Goal: Information Seeking & Learning: Learn about a topic

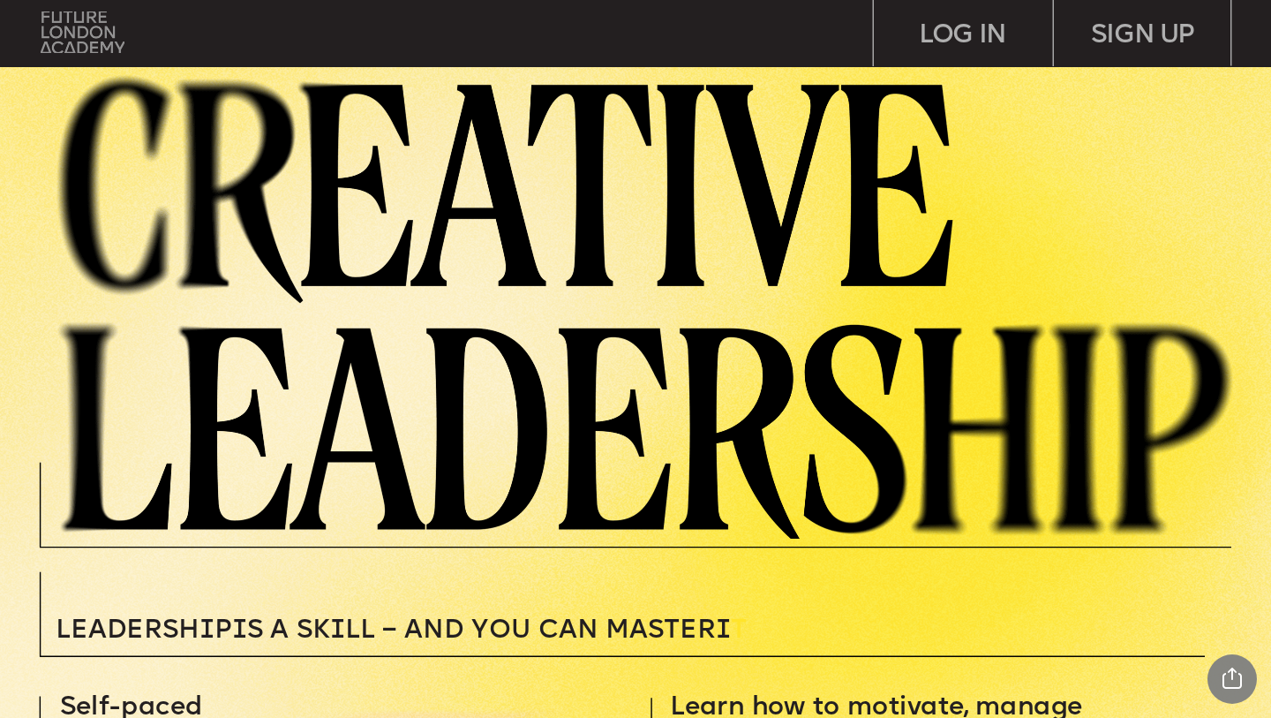
click at [69, 44] on img at bounding box center [82, 32] width 83 height 42
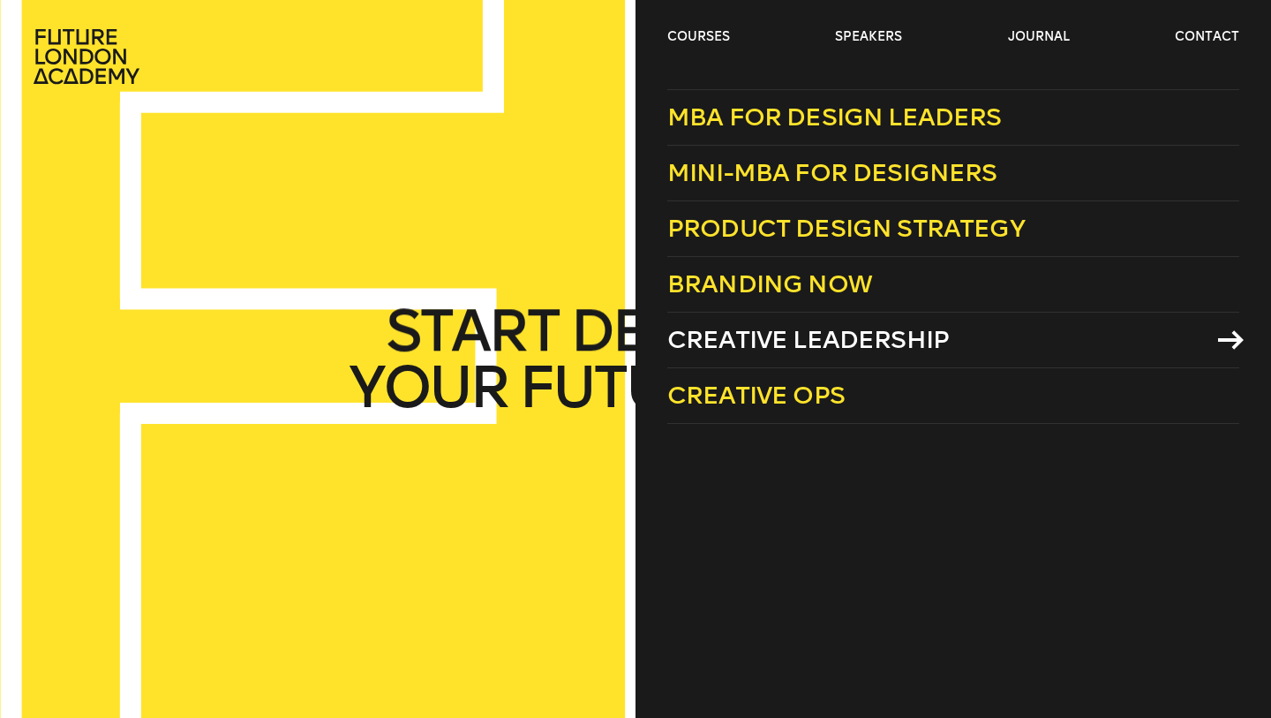
click at [1225, 332] on icon at bounding box center [1231, 339] width 26 height 19
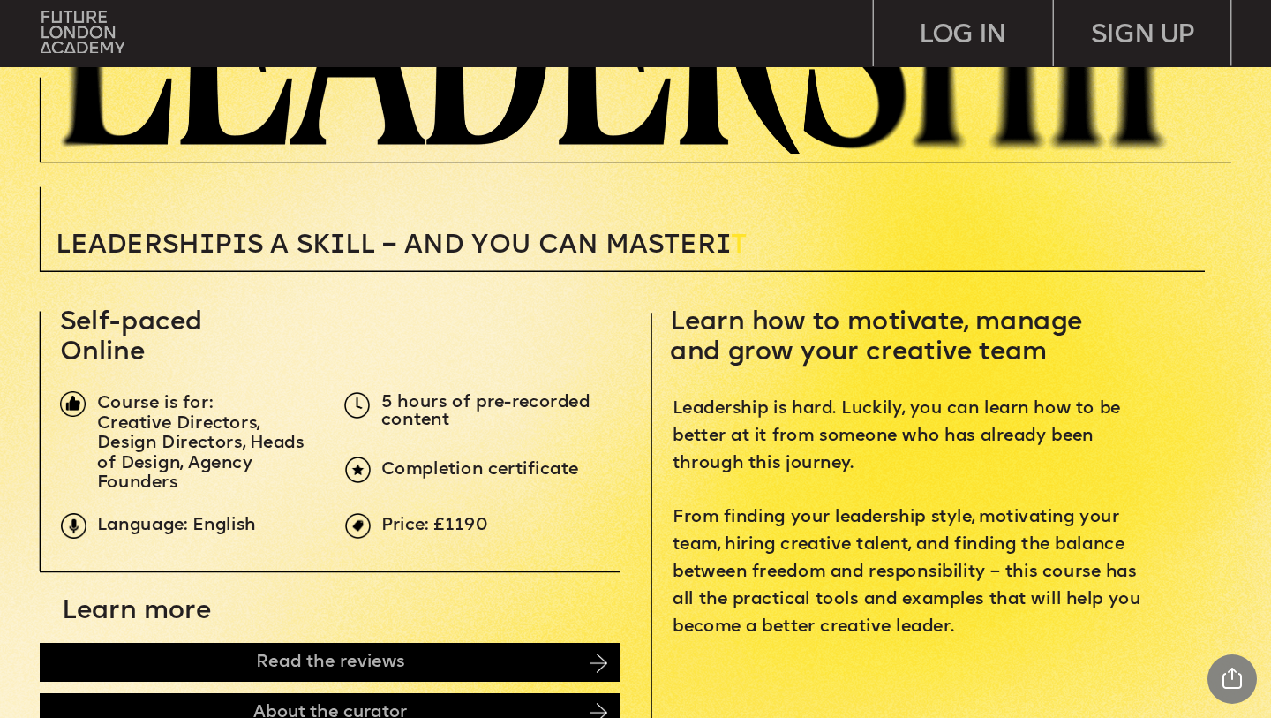
scroll to position [524, 0]
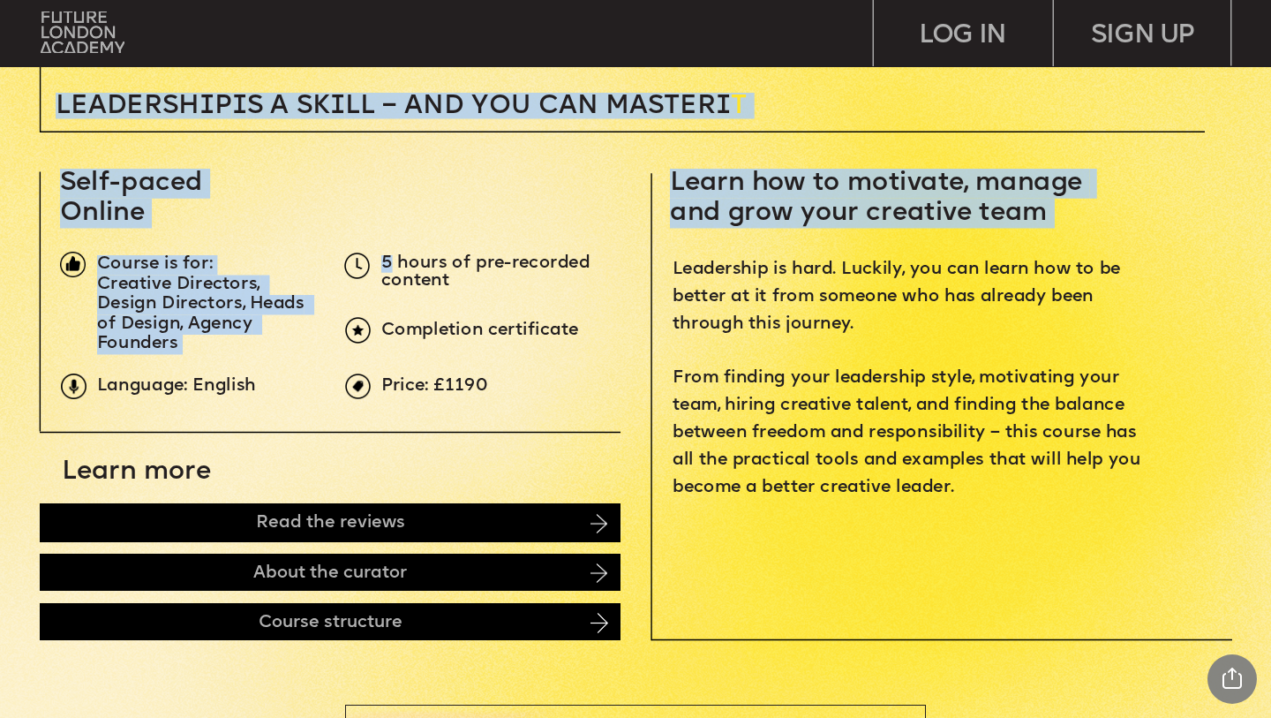
drag, startPoint x: 388, startPoint y: 266, endPoint x: 482, endPoint y: 377, distance: 145.4
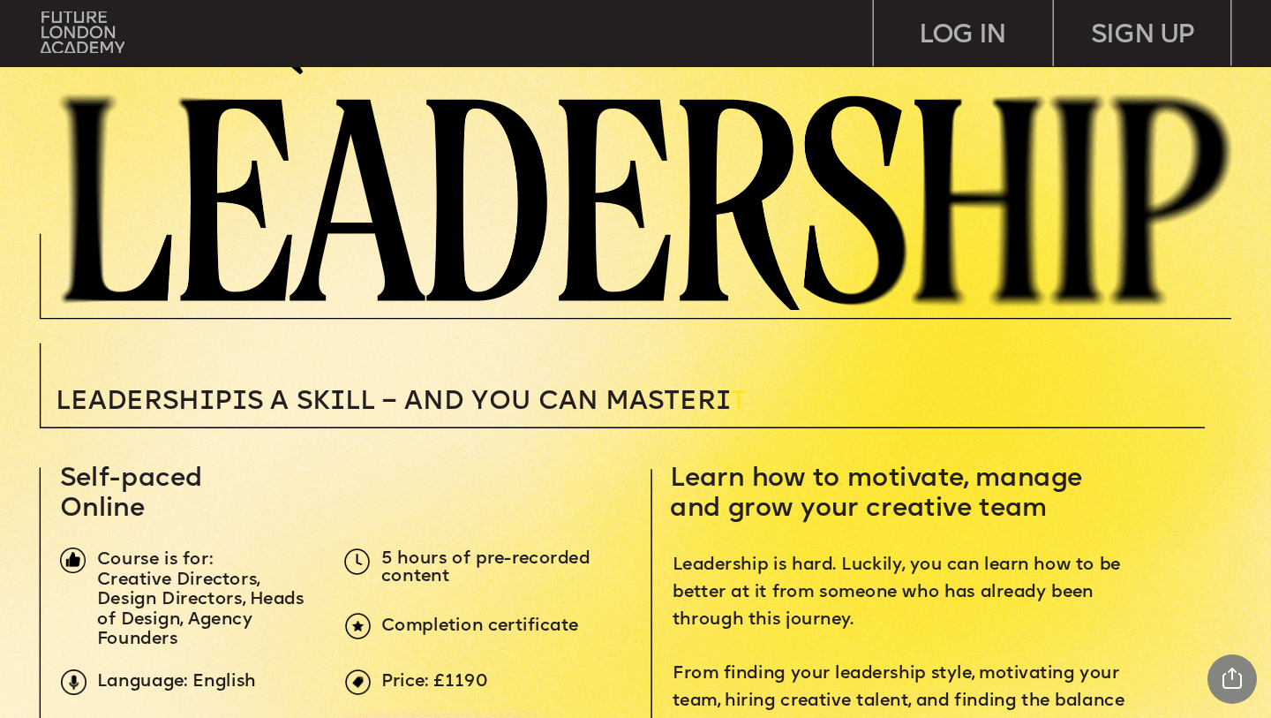
scroll to position [0, 0]
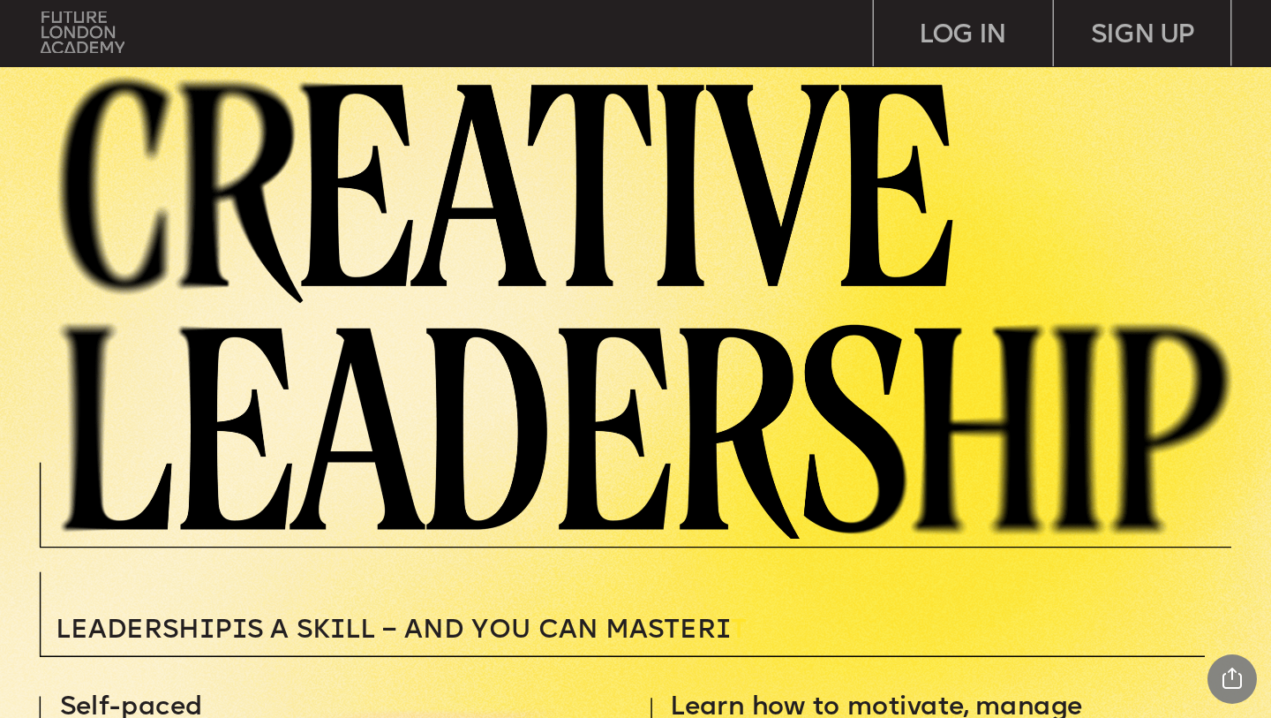
click at [76, 35] on img at bounding box center [82, 32] width 83 height 42
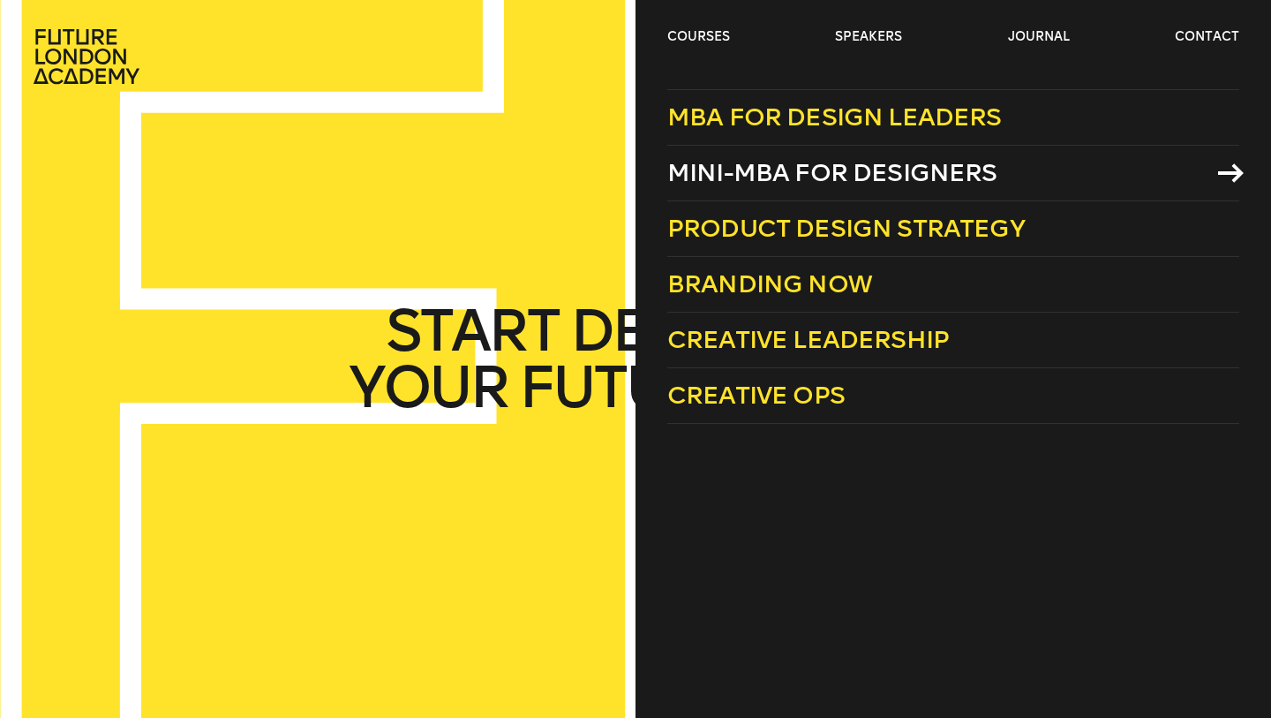
click at [909, 169] on span "Mini-MBA for Designers" at bounding box center [832, 172] width 330 height 29
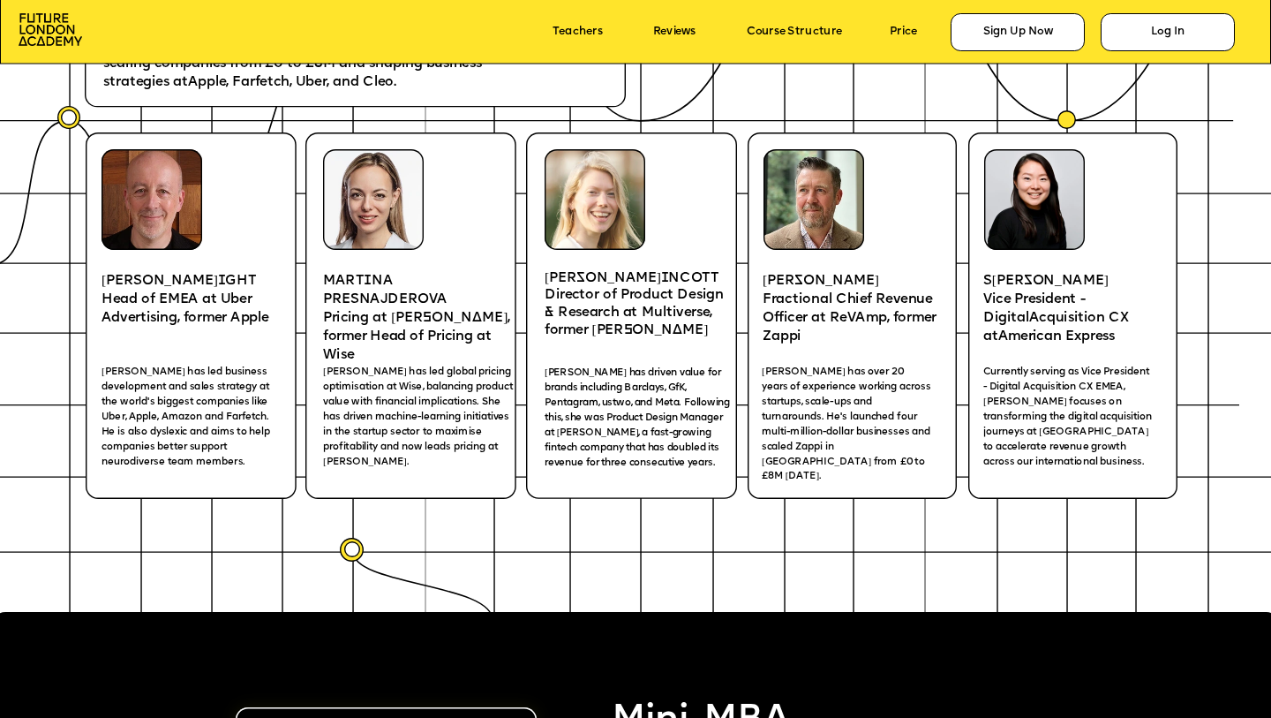
scroll to position [2688, 0]
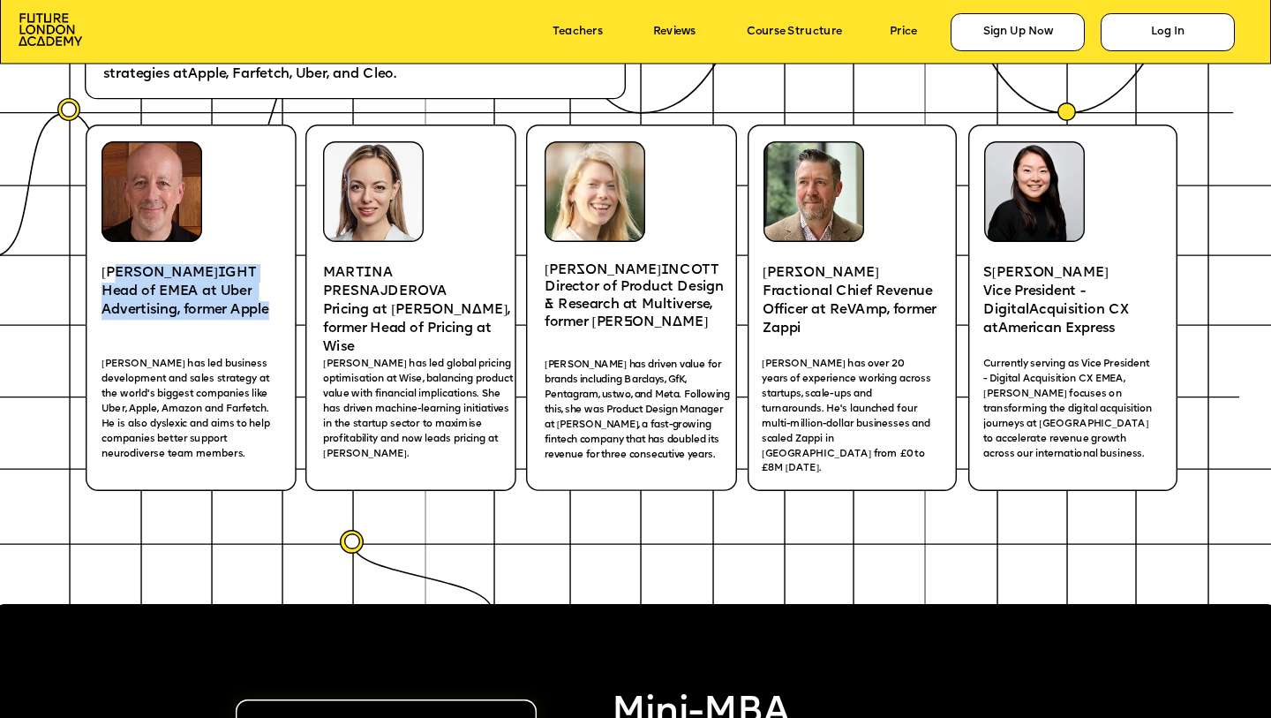
drag, startPoint x: 117, startPoint y: 274, endPoint x: 281, endPoint y: 312, distance: 167.7
click at [281, 312] on div "[PERSON_NAME] I GHT Head of EMEA at Uber Advertising, former Apple" at bounding box center [196, 292] width 188 height 56
click at [269, 316] on span "Head of EMEA at Uber Advertising, former Apple" at bounding box center [186, 301] width 168 height 33
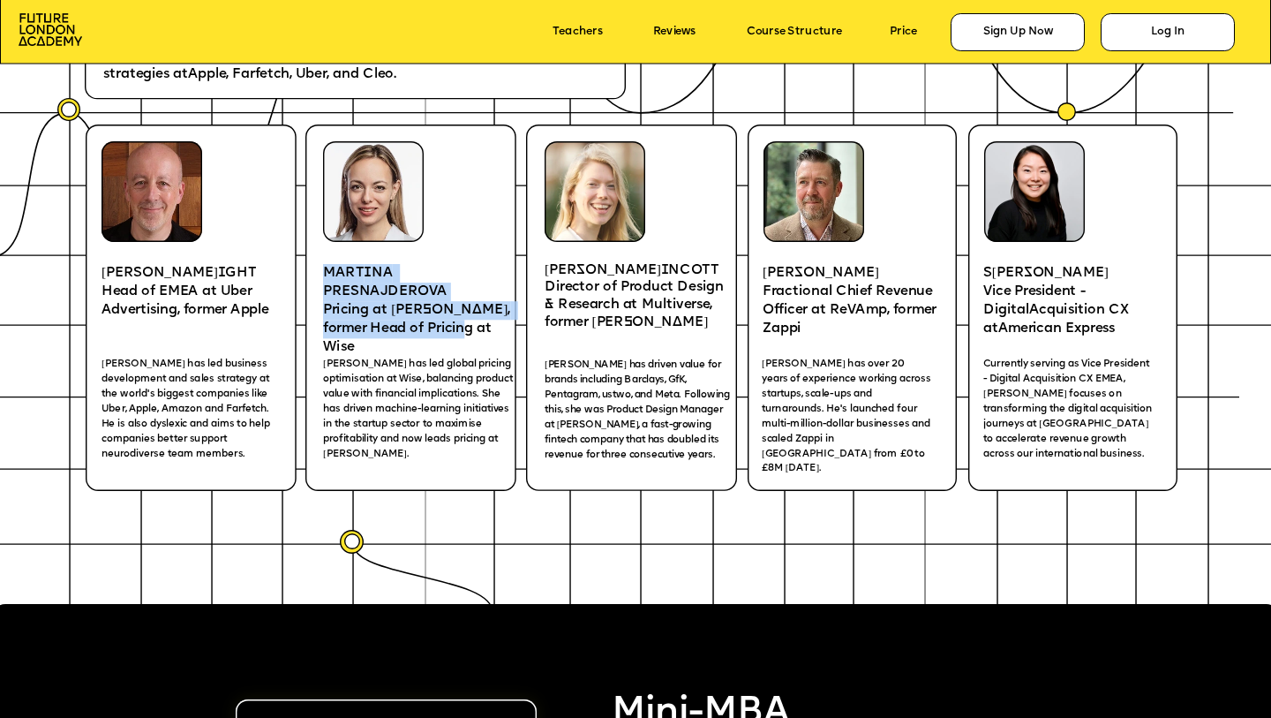
drag, startPoint x: 328, startPoint y: 276, endPoint x: 484, endPoint y: 324, distance: 162.5
click at [484, 324] on div "MART I NA PRESNAJDEROVA Pricing at [PERSON_NAME], former Head of Pricing at Wise" at bounding box center [417, 310] width 188 height 93
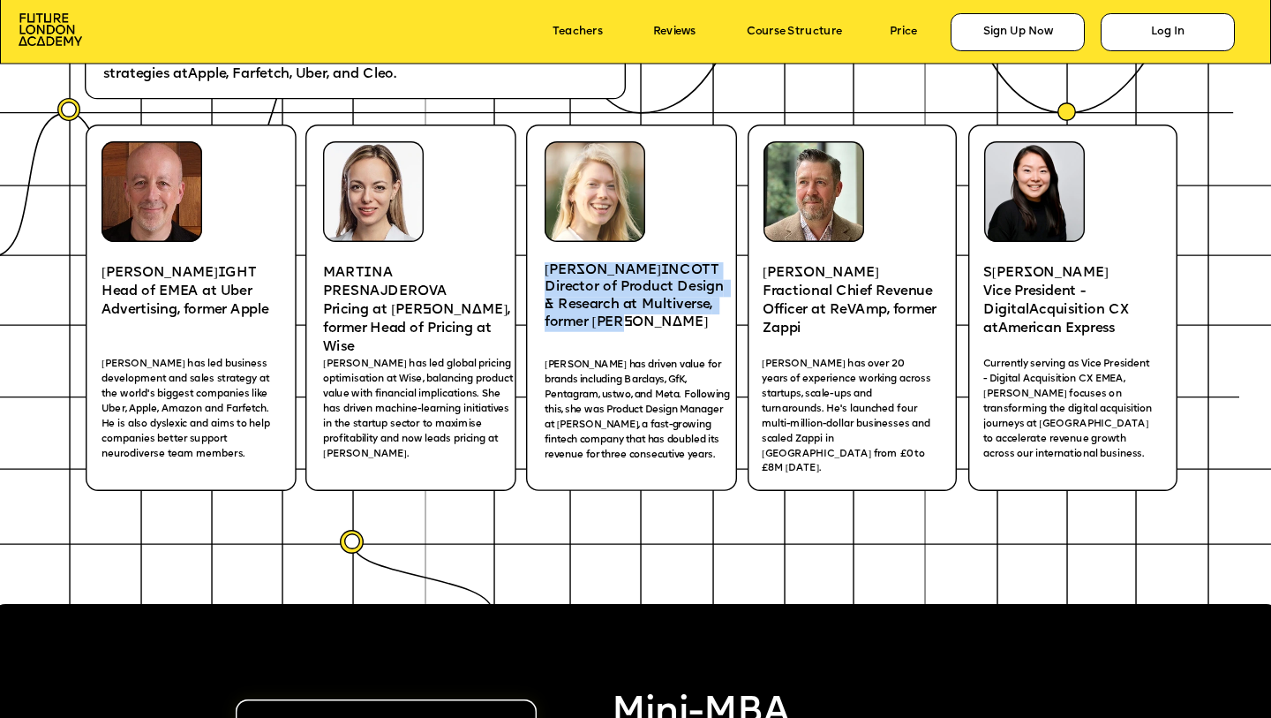
drag, startPoint x: 546, startPoint y: 275, endPoint x: 639, endPoint y: 328, distance: 108.0
click at [639, 328] on div "[PERSON_NAME] NCOTT Director of Product Design & Research at Multiverse, former…" at bounding box center [641, 297] width 192 height 70
click at [577, 275] on span "[PERSON_NAME]" at bounding box center [603, 270] width 117 height 13
drag, startPoint x: 556, startPoint y: 269, endPoint x: 614, endPoint y: 276, distance: 57.8
click at [614, 276] on p "[PERSON_NAME] P I NCOTT" at bounding box center [641, 271] width 192 height 18
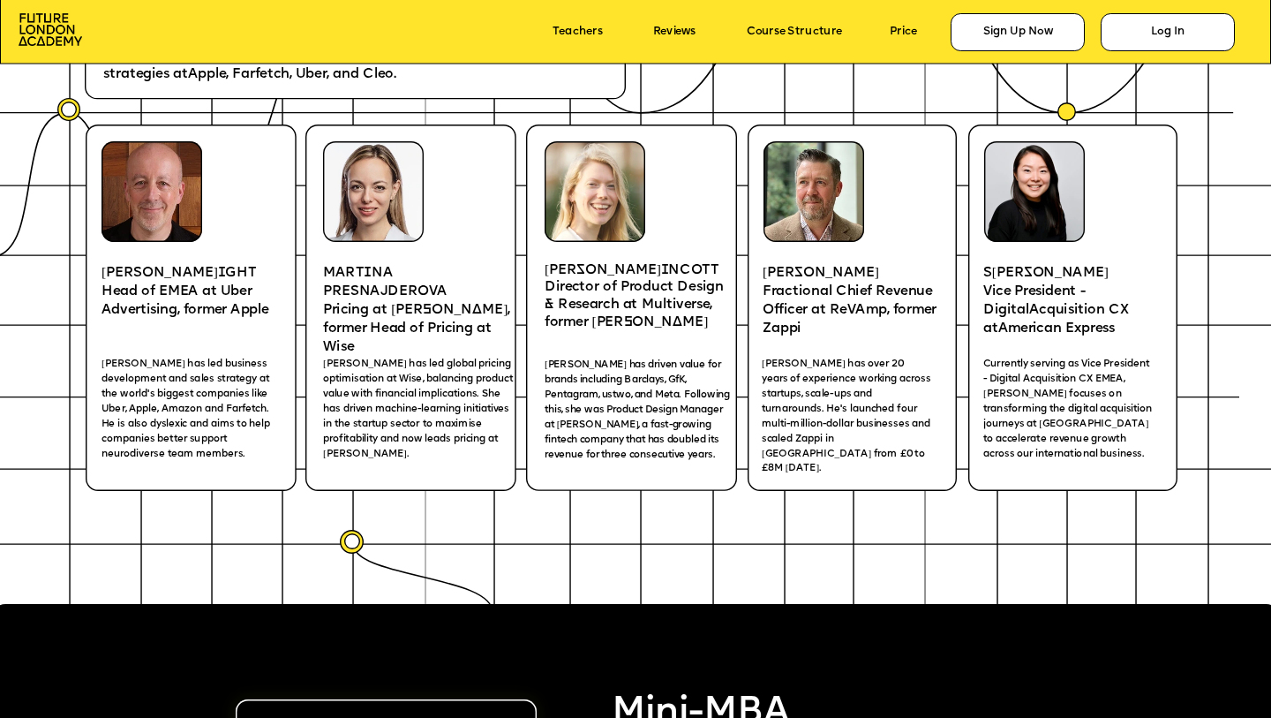
click at [592, 314] on p "Director of Product Design & Research at Multiverse, former [PERSON_NAME]" at bounding box center [641, 306] width 192 height 52
drag, startPoint x: 555, startPoint y: 300, endPoint x: 637, endPoint y: 310, distance: 81.8
click at [637, 310] on p "Director of Product Design & Research at Multiverse, former [PERSON_NAME]" at bounding box center [641, 306] width 192 height 52
drag, startPoint x: 627, startPoint y: 321, endPoint x: 592, endPoint y: 299, distance: 40.9
click at [592, 299] on p "Director of Product Design & Research at Multiverse, former [PERSON_NAME]" at bounding box center [641, 306] width 192 height 52
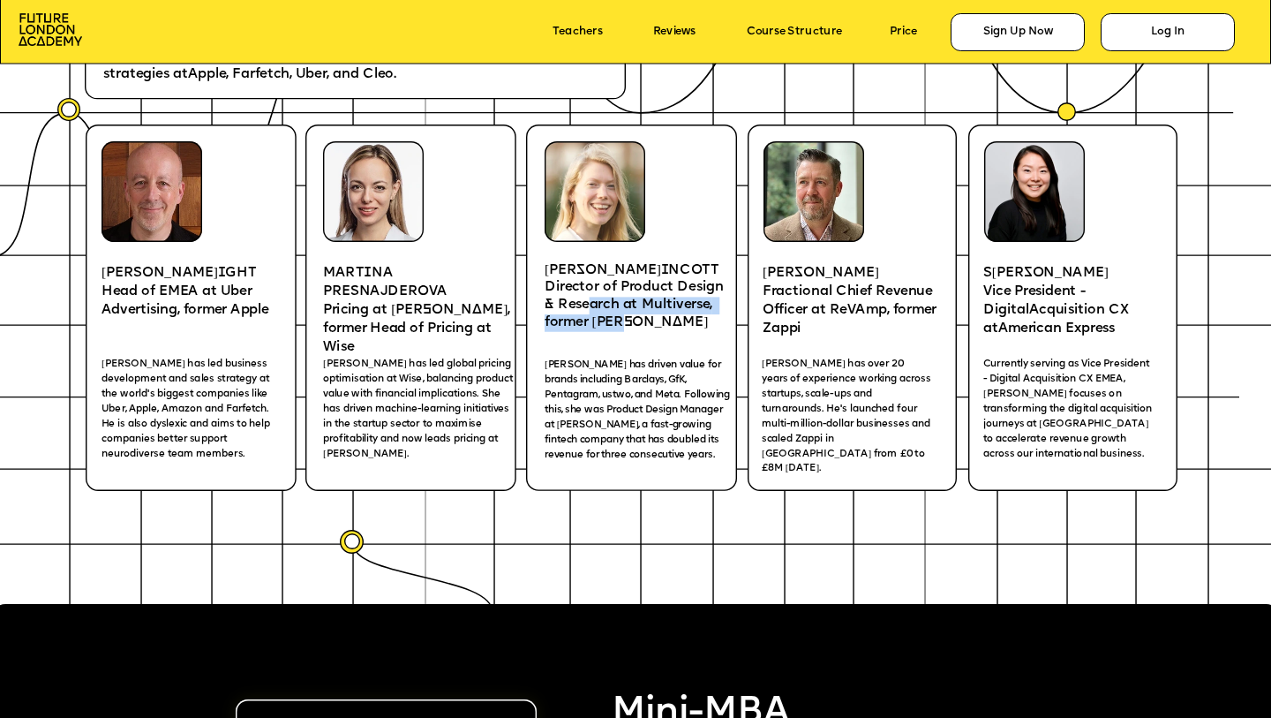
click at [579, 321] on p "Director of Product Design & Research at Multiverse, former [PERSON_NAME]" at bounding box center [641, 306] width 192 height 52
drag, startPoint x: 594, startPoint y: 321, endPoint x: 578, endPoint y: 286, distance: 38.7
click at [578, 286] on p "Director of Product Design & Research at Multiverse, former [PERSON_NAME]" at bounding box center [641, 306] width 192 height 52
click at [622, 310] on p "Director of Product Design & Research at Multiverse, former [PERSON_NAME]" at bounding box center [641, 306] width 192 height 52
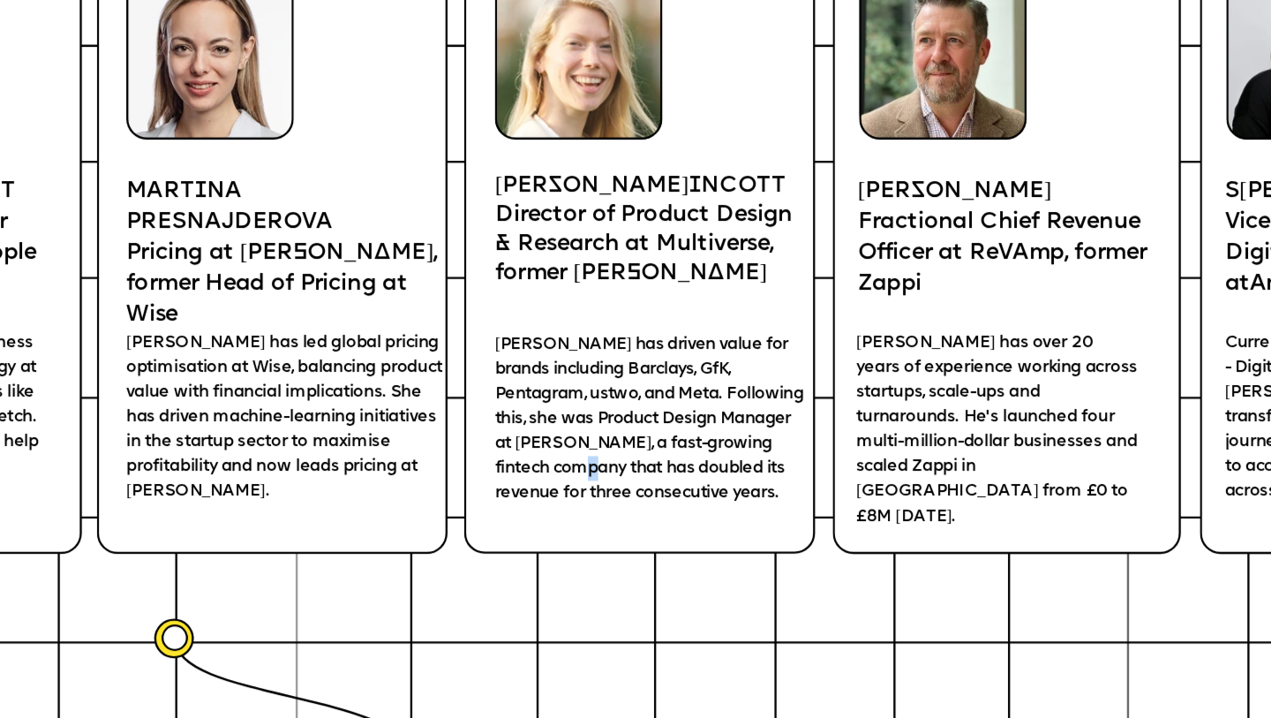
click at [594, 438] on span "[PERSON_NAME] has driven value for brands including Barclays, GfK, Pentagram, u…" at bounding box center [639, 410] width 188 height 100
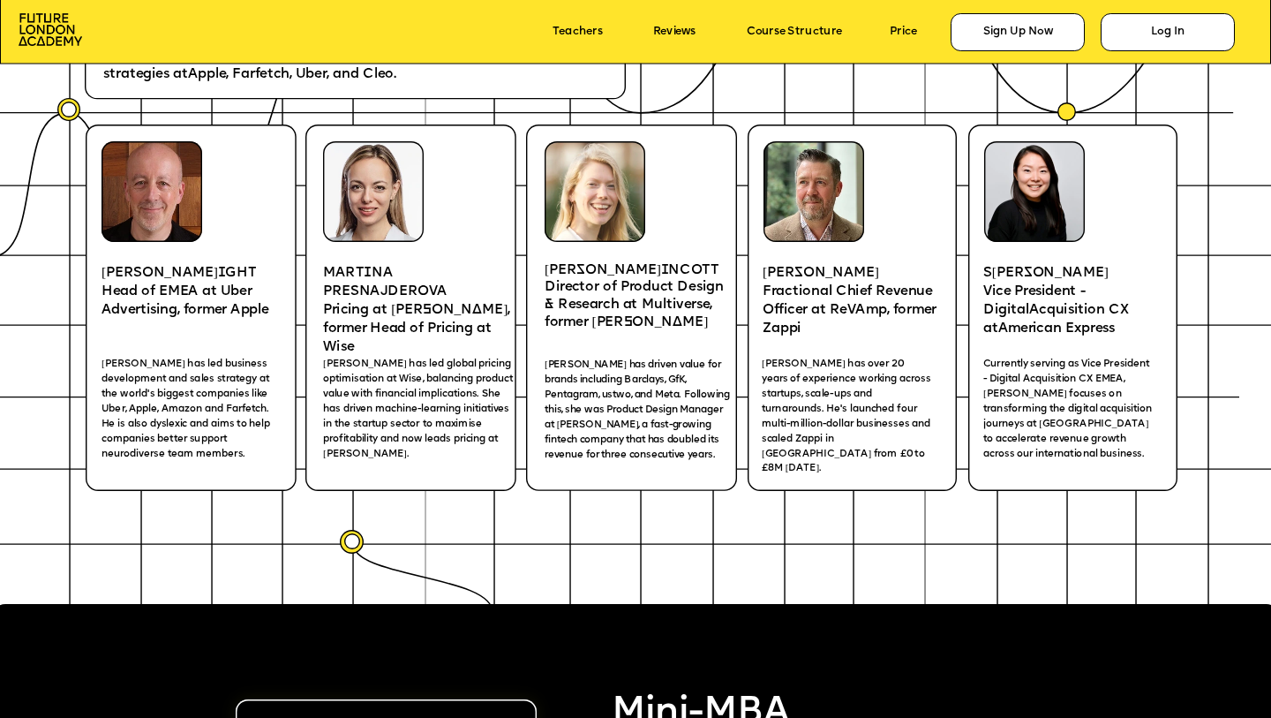
click at [594, 450] on span "[PERSON_NAME] has driven value for brands including Barclays, GfK, Pentagram, u…" at bounding box center [639, 410] width 188 height 100
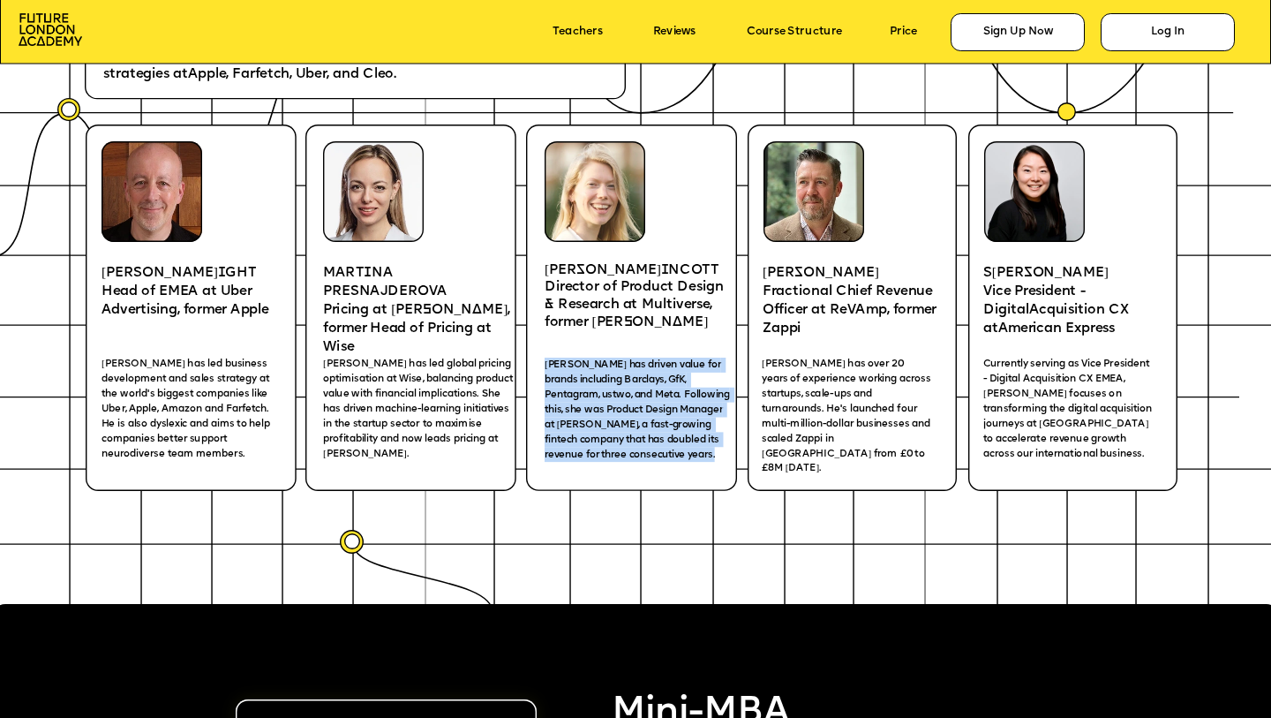
click at [594, 450] on span "[PERSON_NAME] has driven value for brands including Barclays, GfK, Pentagram, u…" at bounding box center [639, 410] width 188 height 100
click at [633, 444] on span "[PERSON_NAME] has driven value for brands including Barclays, GfK, Pentagram, u…" at bounding box center [639, 410] width 188 height 100
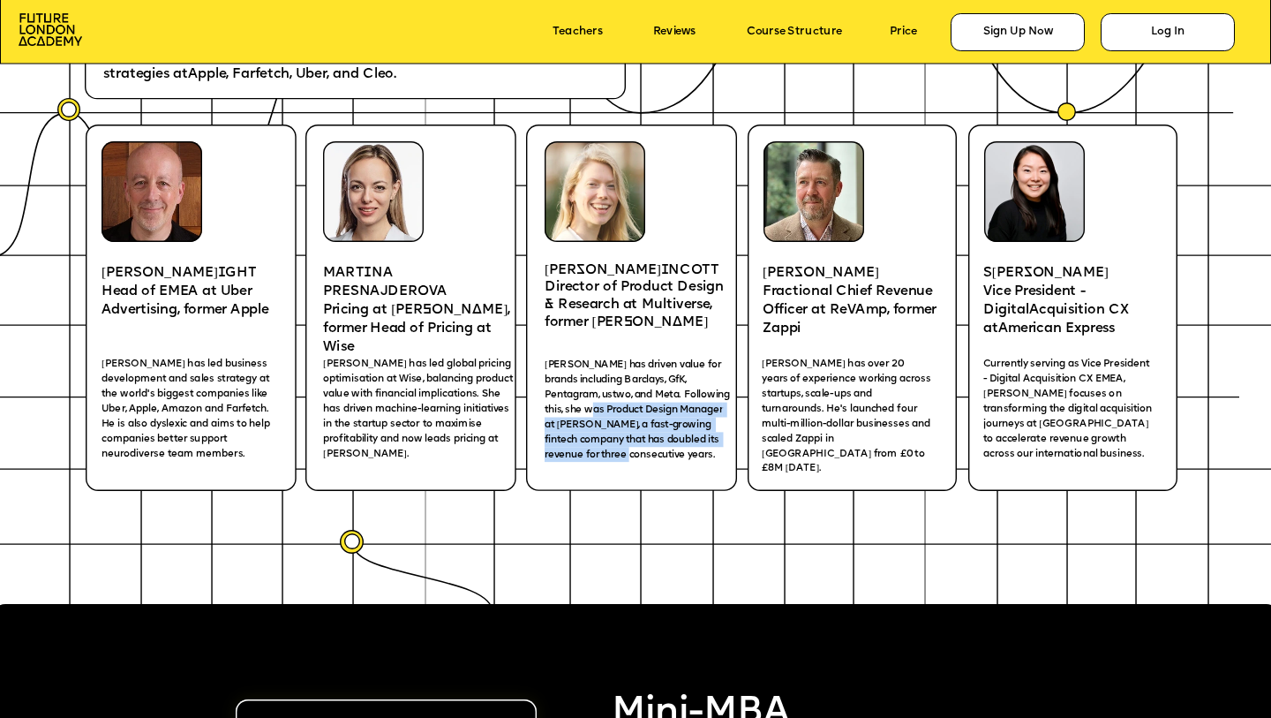
drag, startPoint x: 636, startPoint y: 458, endPoint x: 599, endPoint y: 403, distance: 66.1
click at [599, 403] on p "[PERSON_NAME] has driven value for brands including Barclays, GfK, Pentagram, u…" at bounding box center [637, 412] width 185 height 108
click at [604, 453] on span "[PERSON_NAME] has driven value for brands including Barclays, GfK, Pentagram, u…" at bounding box center [639, 410] width 188 height 100
drag, startPoint x: 633, startPoint y: 453, endPoint x: 594, endPoint y: 403, distance: 62.9
click at [594, 403] on p "[PERSON_NAME] has driven value for brands including Barclays, GfK, Pentagram, u…" at bounding box center [637, 412] width 185 height 108
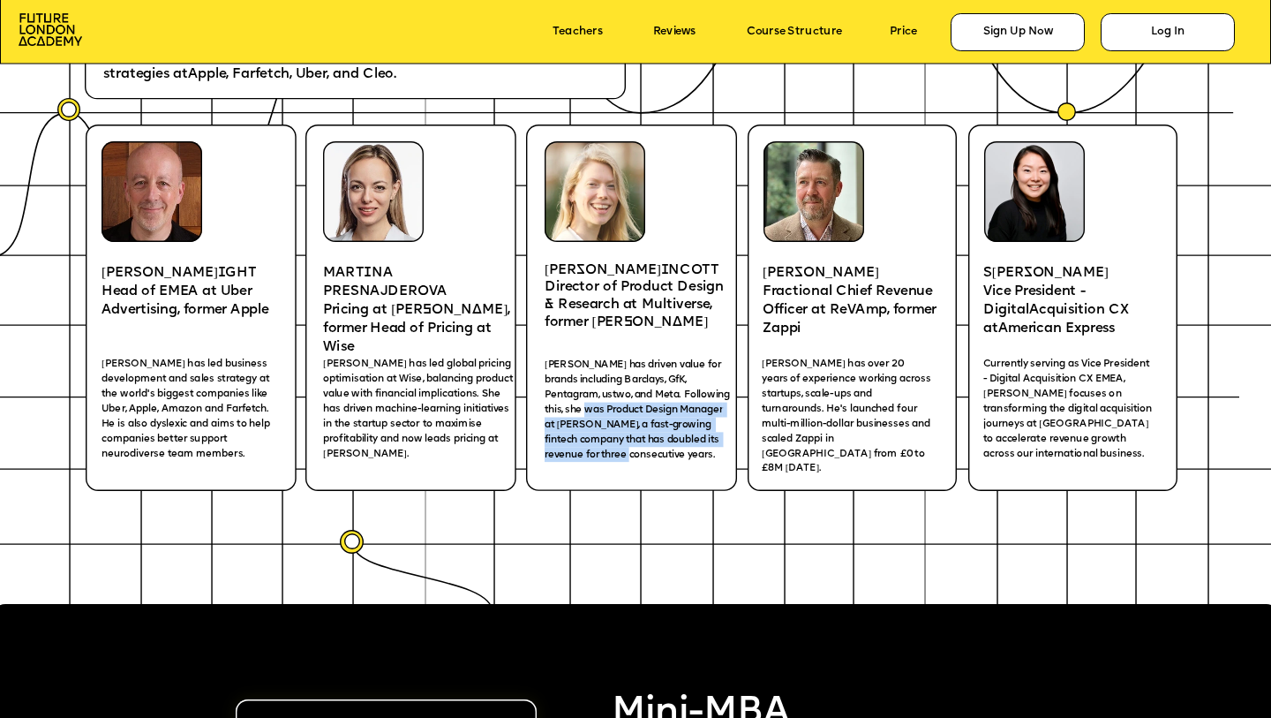
click at [622, 455] on span "[PERSON_NAME] has driven value for brands including Barclays, GfK, Pentagram, u…" at bounding box center [639, 410] width 188 height 100
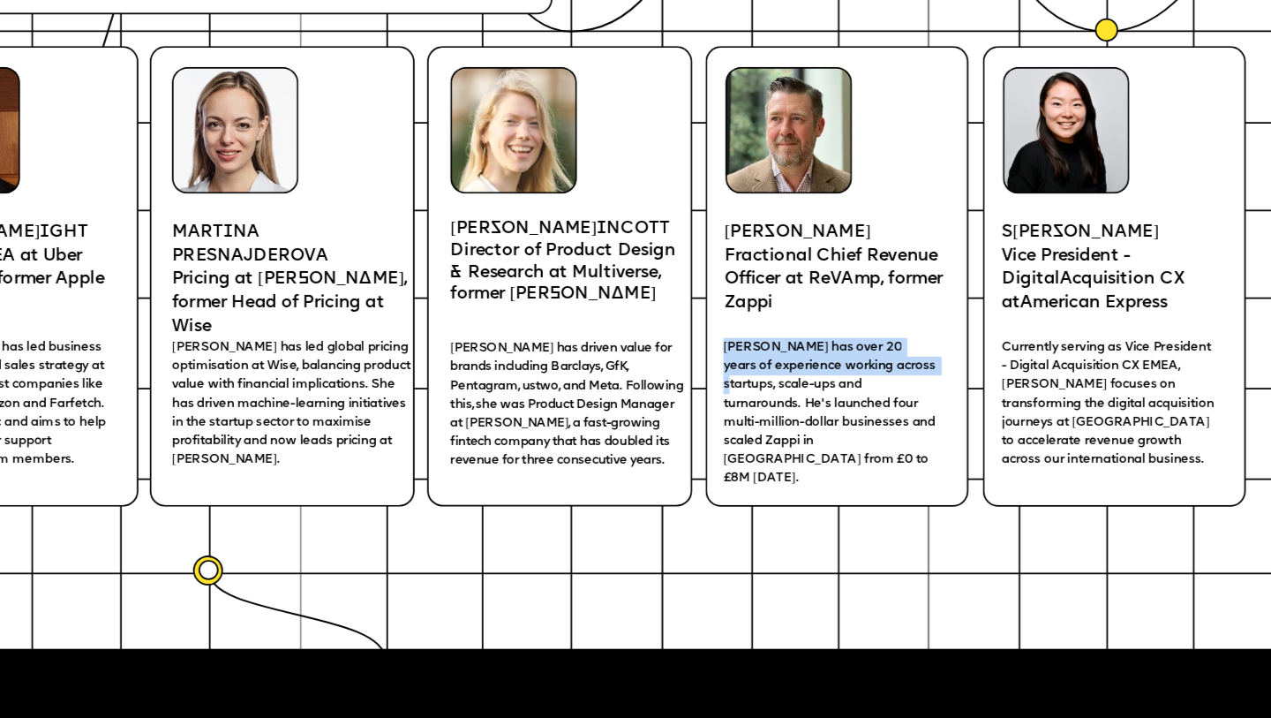
drag, startPoint x: 765, startPoint y: 365, endPoint x: 806, endPoint y: 397, distance: 52.8
click at [806, 397] on span "[PERSON_NAME] has over 20 years of experience working across startups, scale-up…" at bounding box center [847, 416] width 171 height 114
click at [819, 386] on p "[PERSON_NAME] has over 20 years of experience working across startups, scale-up…" at bounding box center [847, 416] width 170 height 119
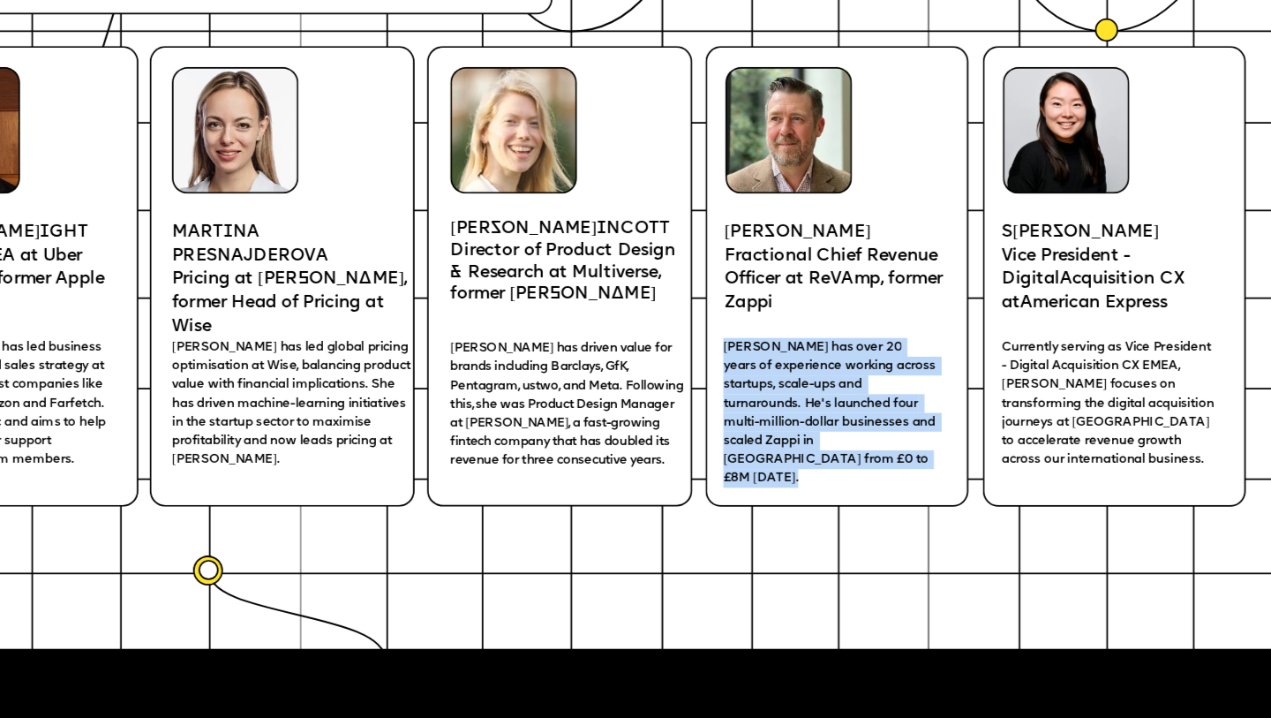
click at [819, 386] on p "[PERSON_NAME] has over 20 years of experience working across startups, scale-up…" at bounding box center [847, 416] width 170 height 119
click at [816, 395] on span "[PERSON_NAME] has over 20 years of experience working across startups, scale-up…" at bounding box center [847, 416] width 171 height 114
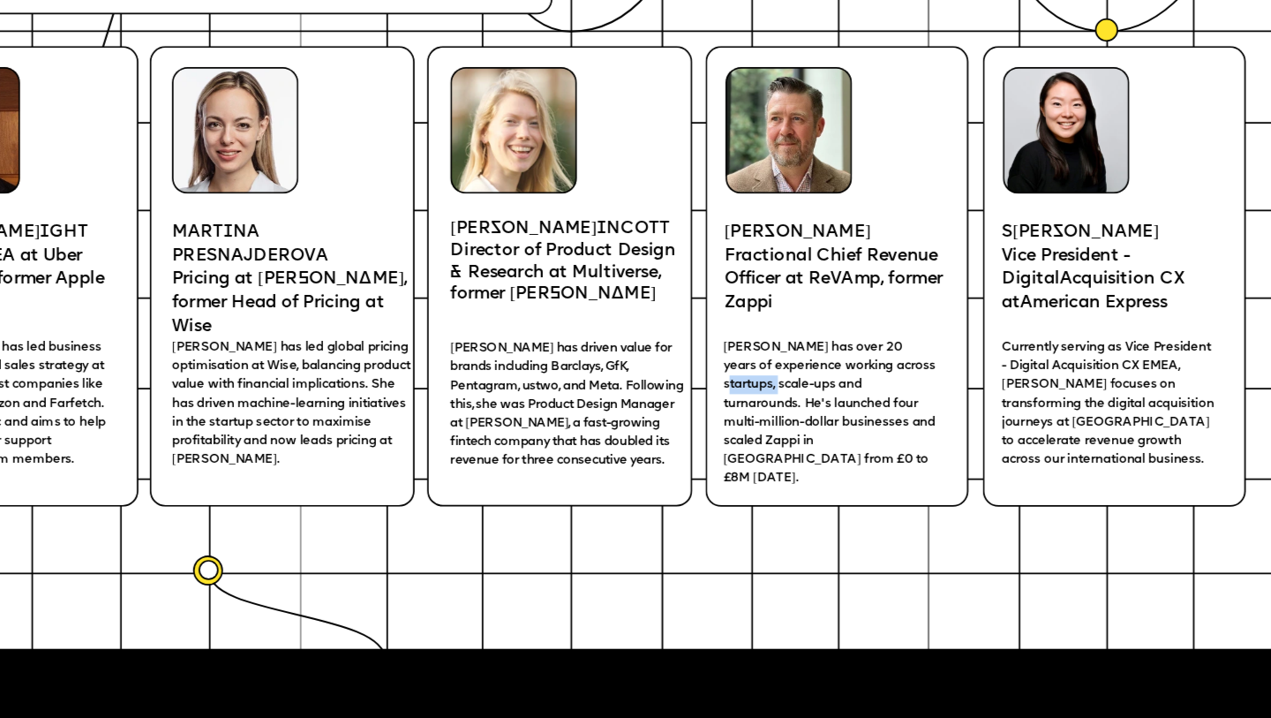
drag, startPoint x: 807, startPoint y: 392, endPoint x: 853, endPoint y: 393, distance: 45.9
click at [853, 393] on span "[PERSON_NAME] has over 20 years of experience working across startups, scale-up…" at bounding box center [847, 416] width 171 height 114
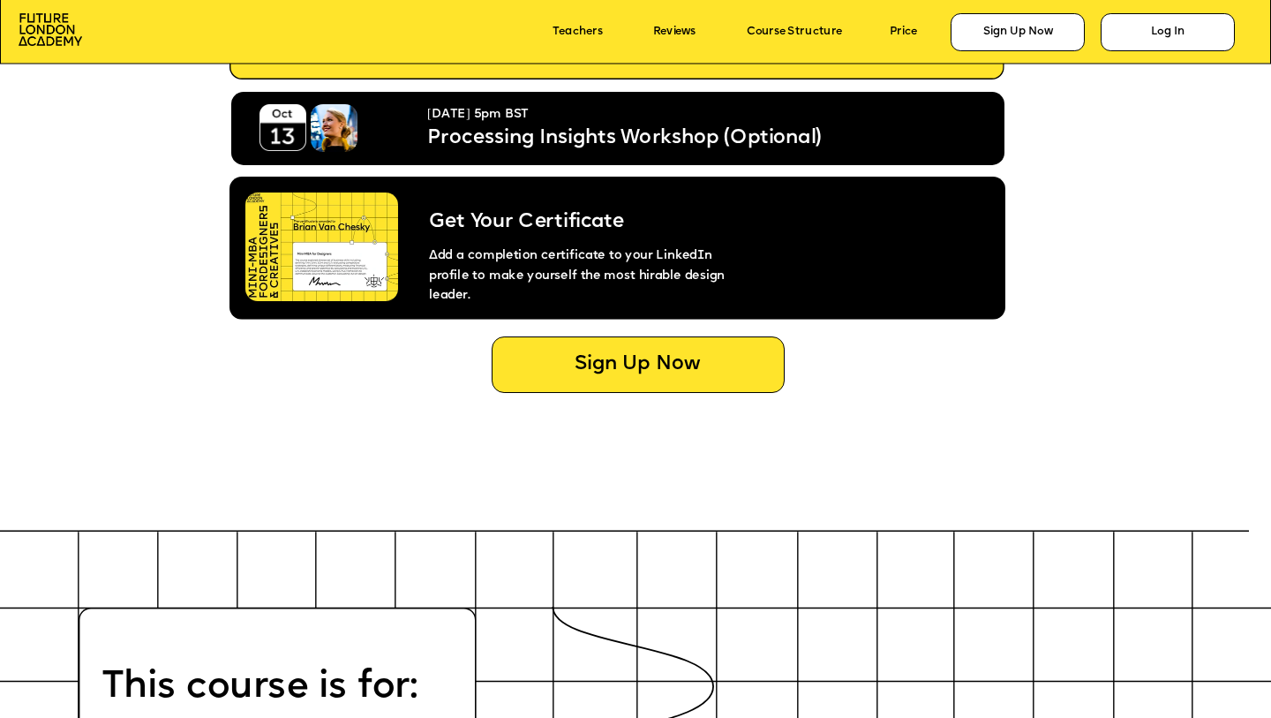
scroll to position [7126, 0]
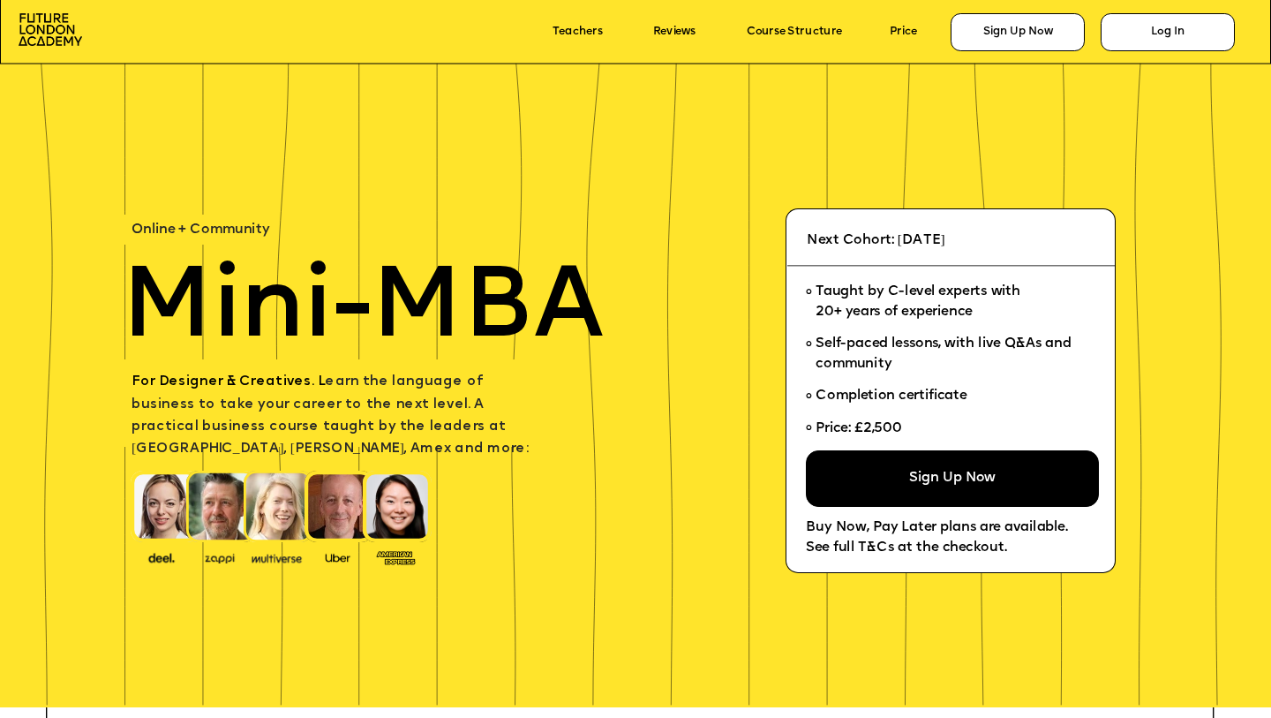
scroll to position [7126, 0]
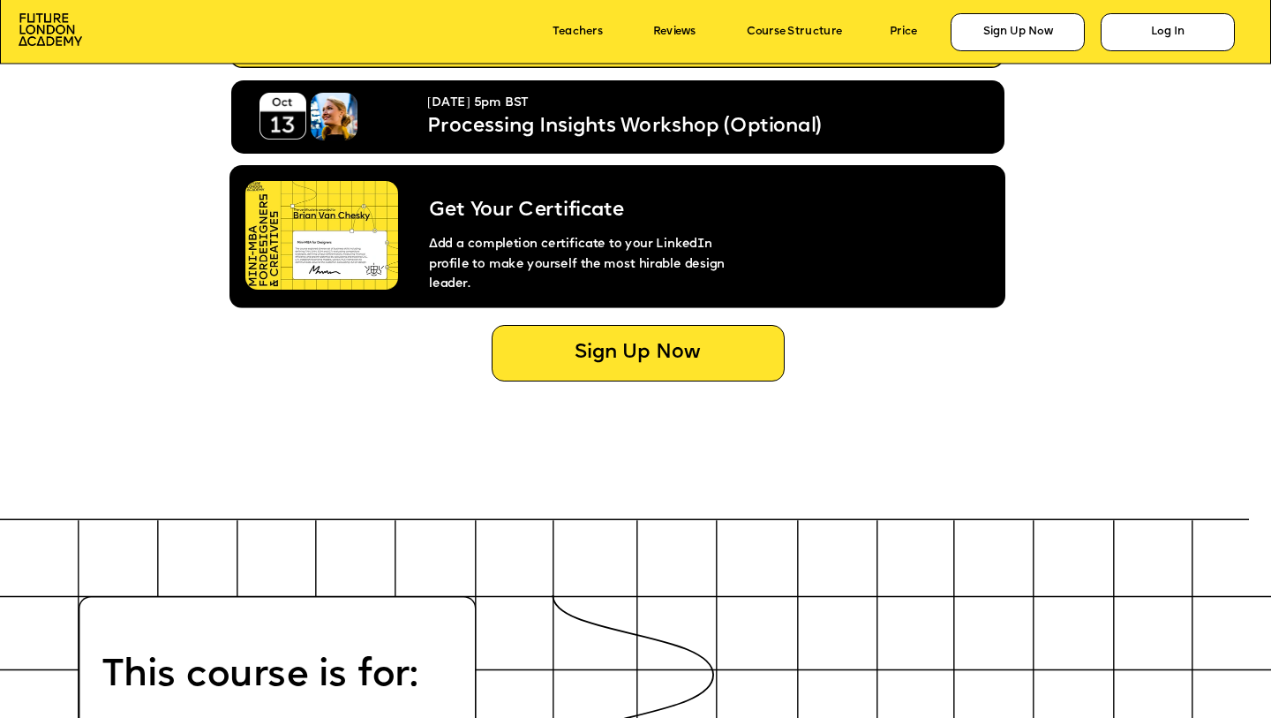
click at [653, 281] on icon at bounding box center [618, 236] width 776 height 143
click at [654, 260] on span "Add a completion certificate to your LinkedIn profile to make yourself the most…" at bounding box center [579, 264] width 299 height 51
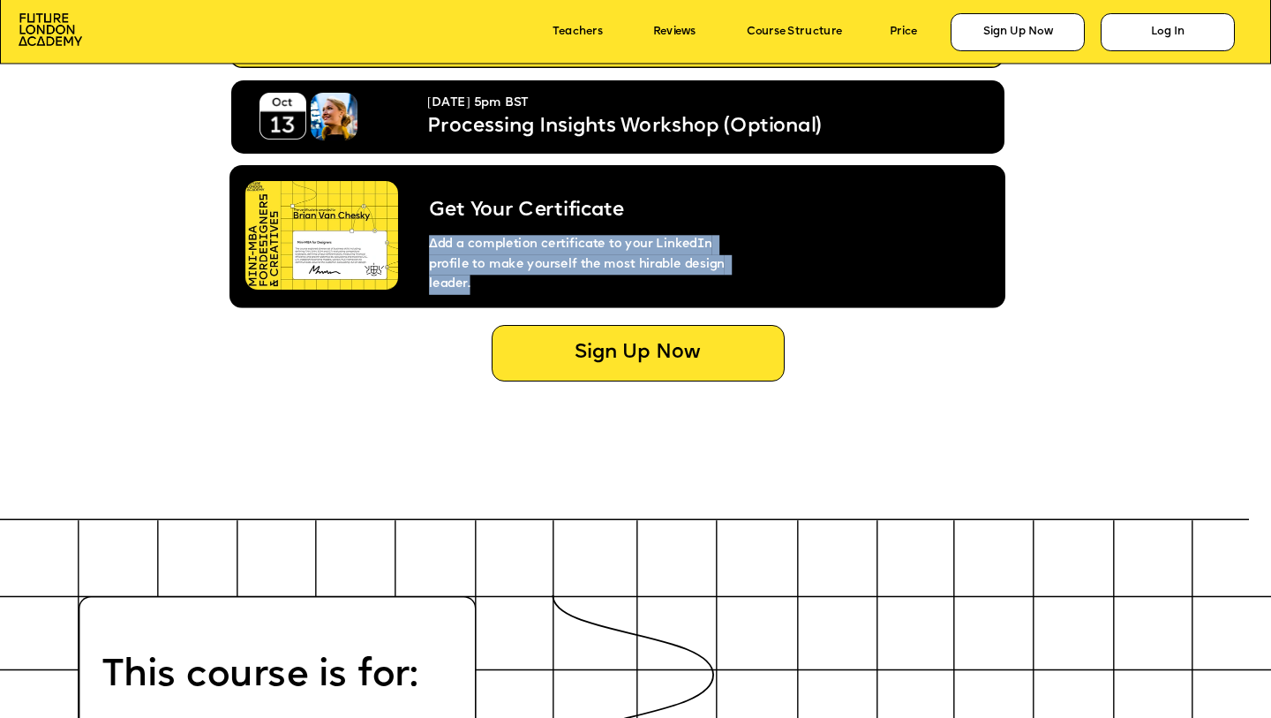
click at [654, 282] on icon at bounding box center [618, 236] width 776 height 143
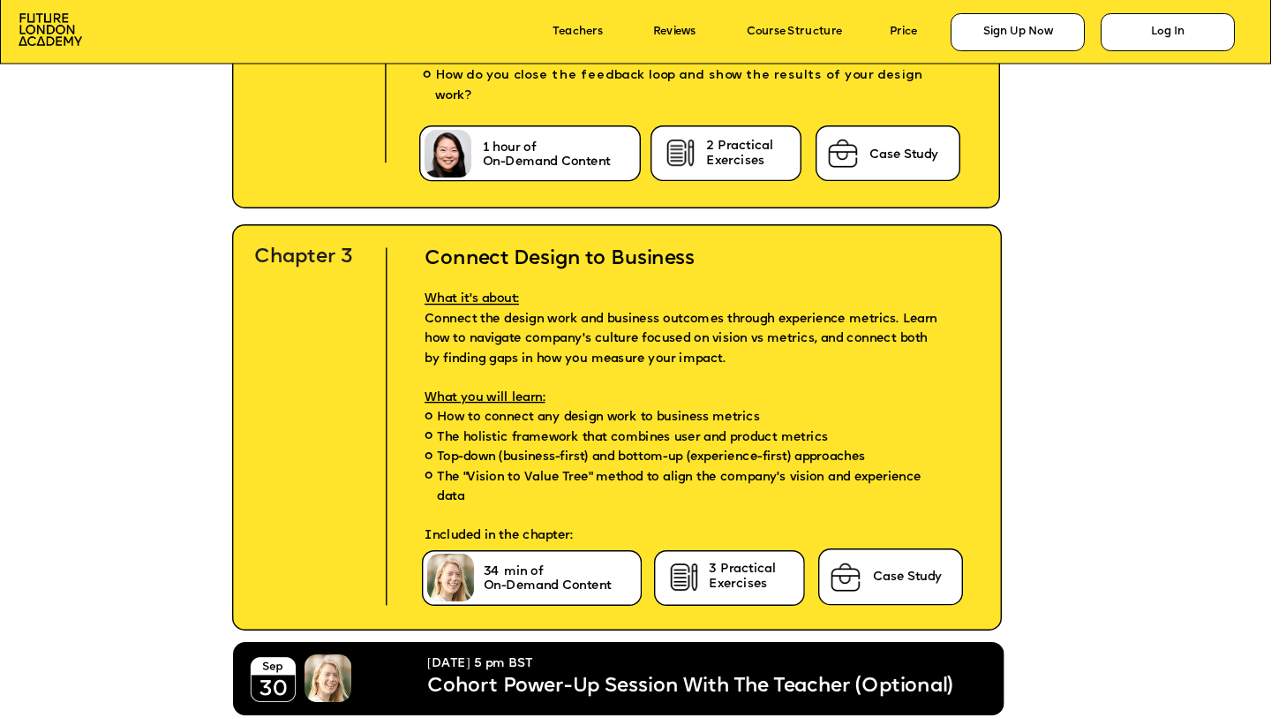
scroll to position [3771, 0]
